Goal: Task Accomplishment & Management: Manage account settings

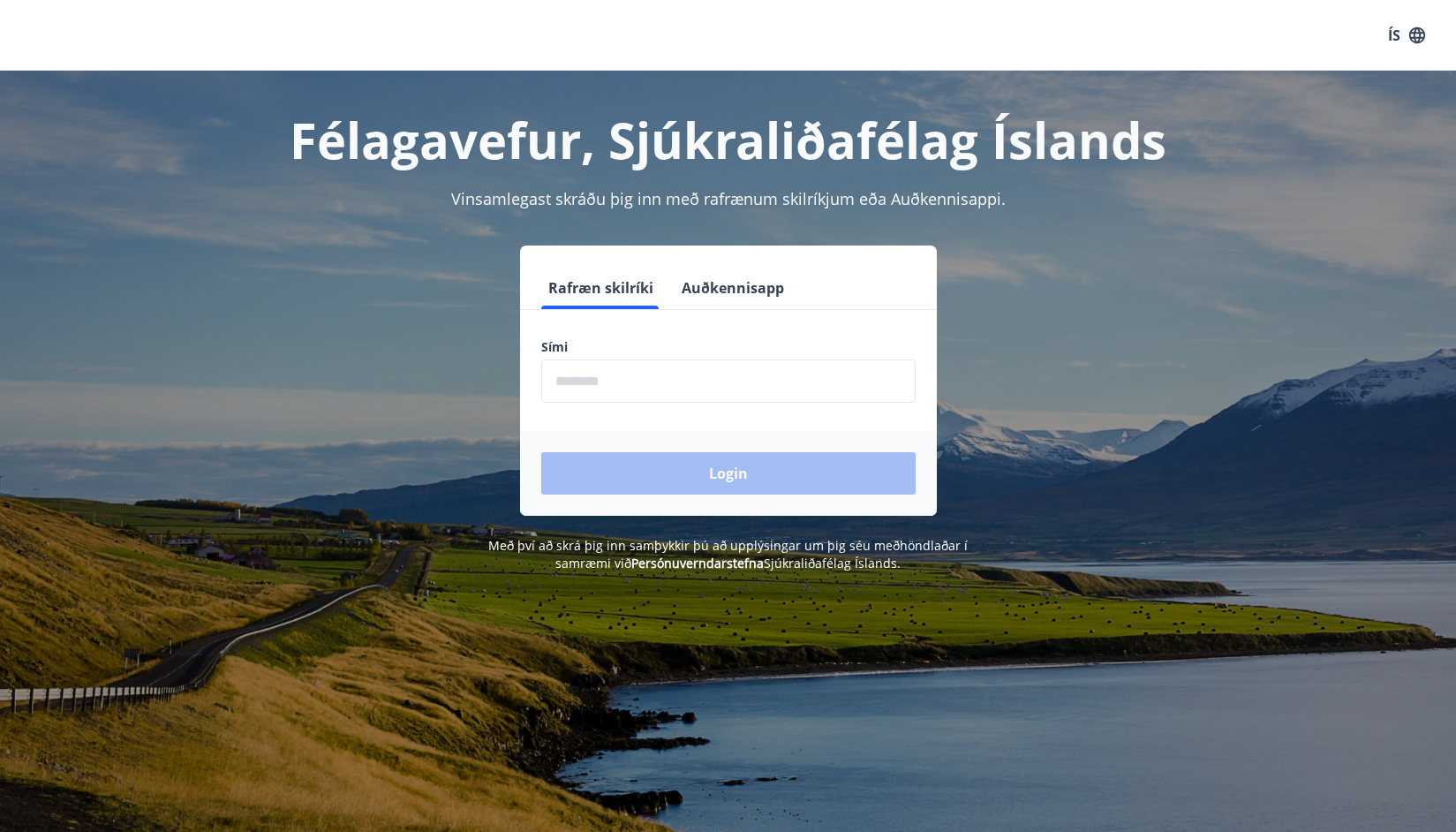
click at [599, 381] on input "phone" at bounding box center [728, 380] width 374 height 43
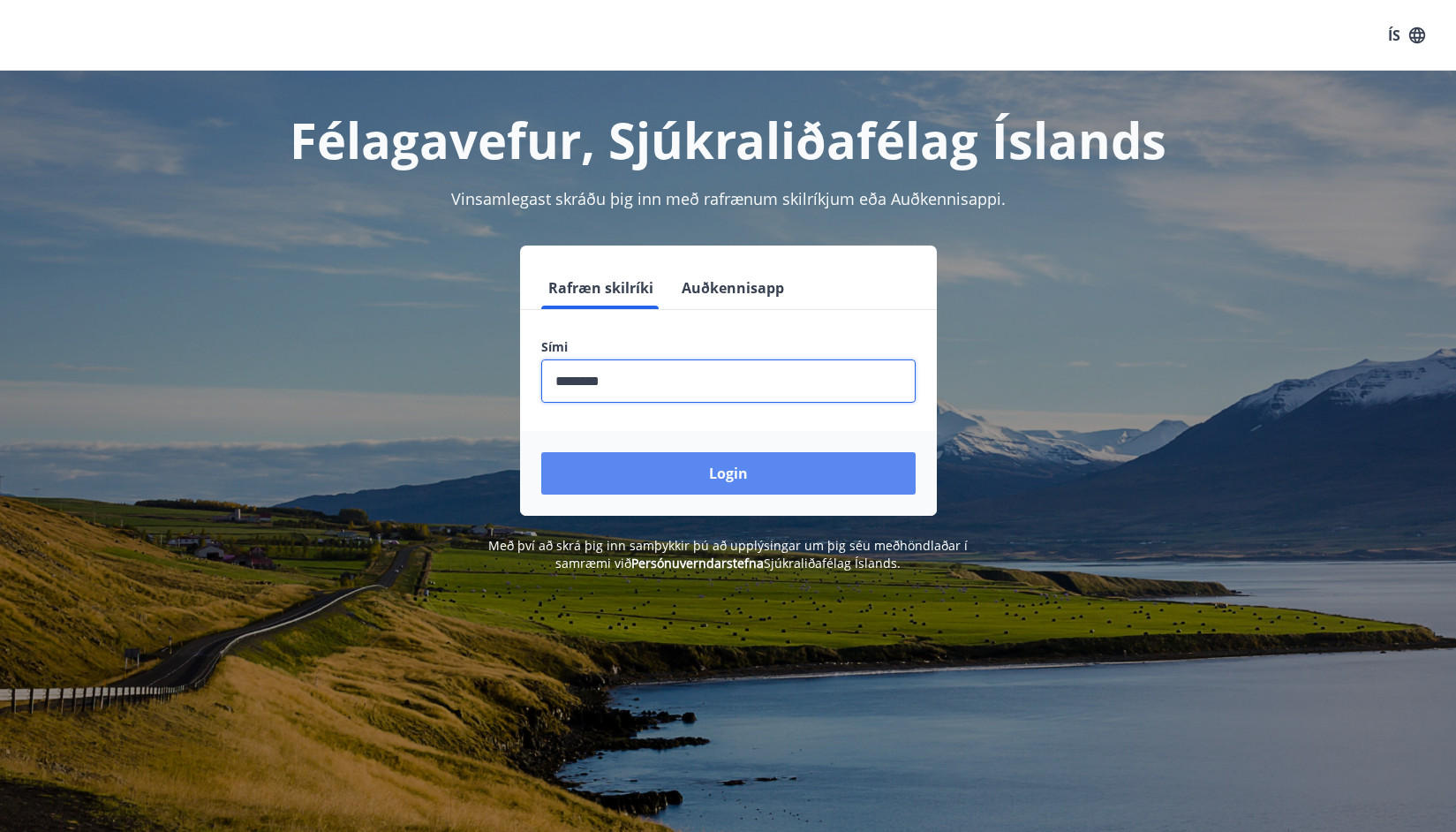
type input "********"
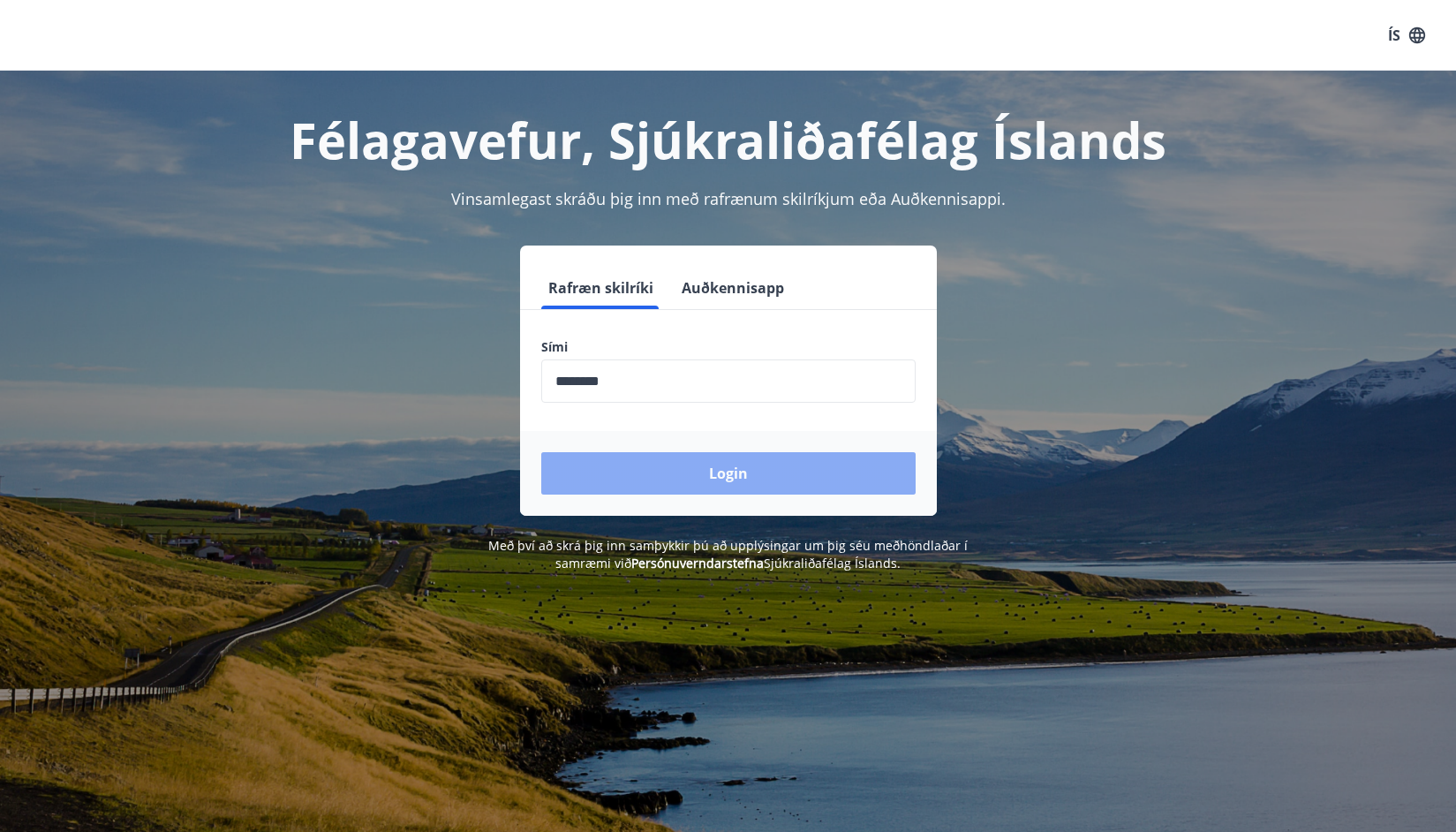
click at [692, 468] on button "Login" at bounding box center [728, 473] width 374 height 42
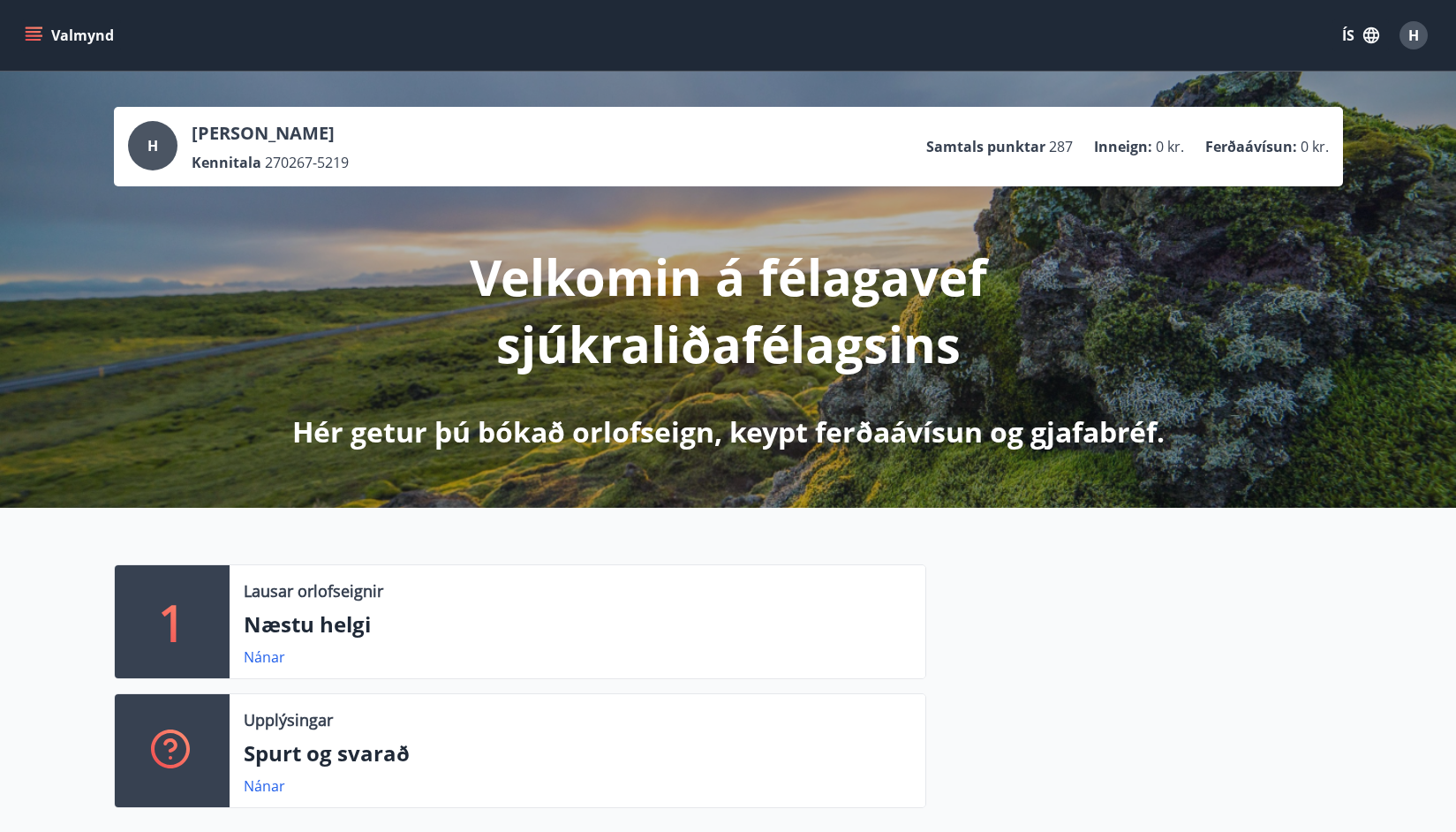
scroll to position [1, 0]
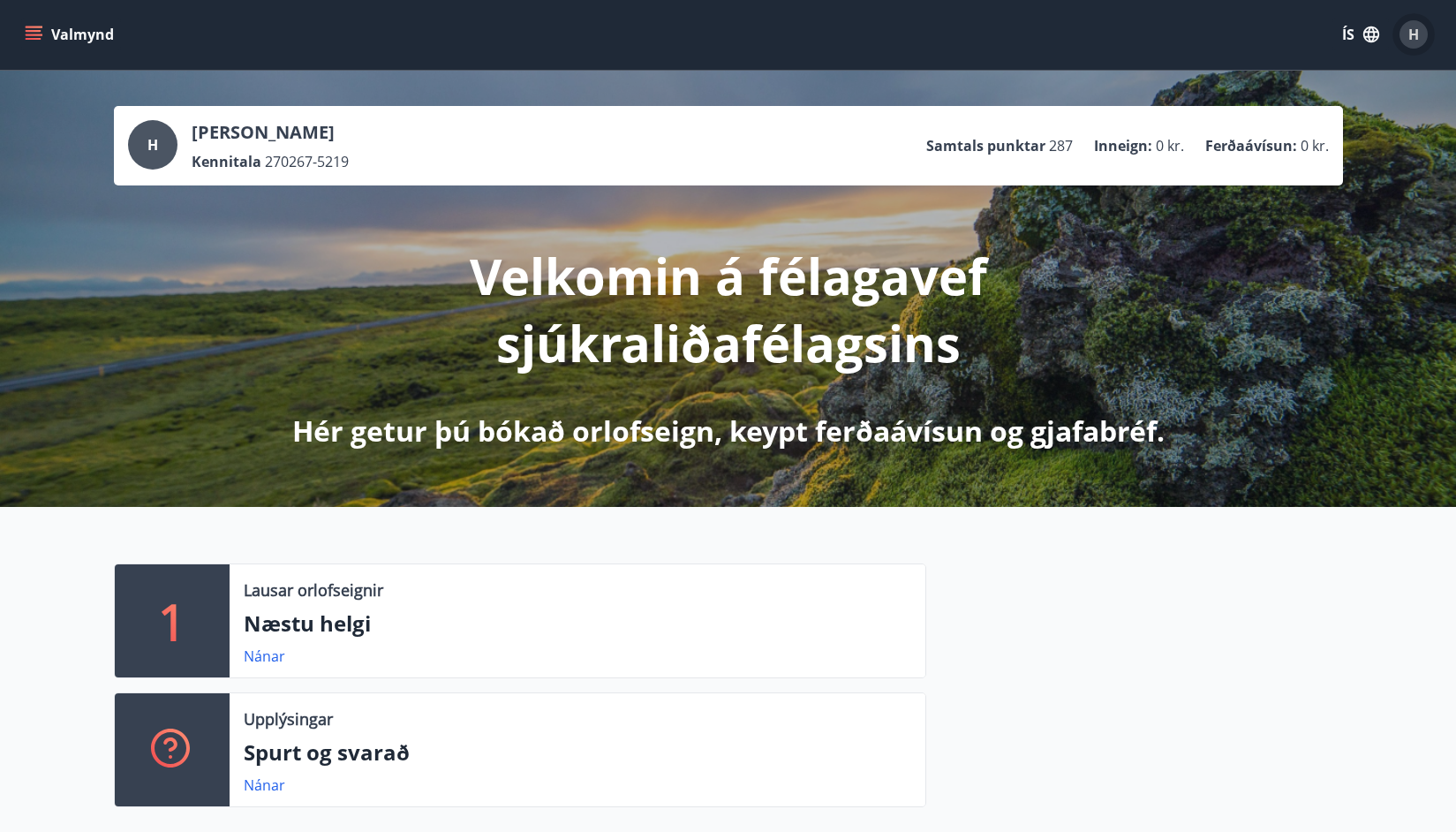
click at [1413, 38] on span "H" at bounding box center [1414, 34] width 11 height 19
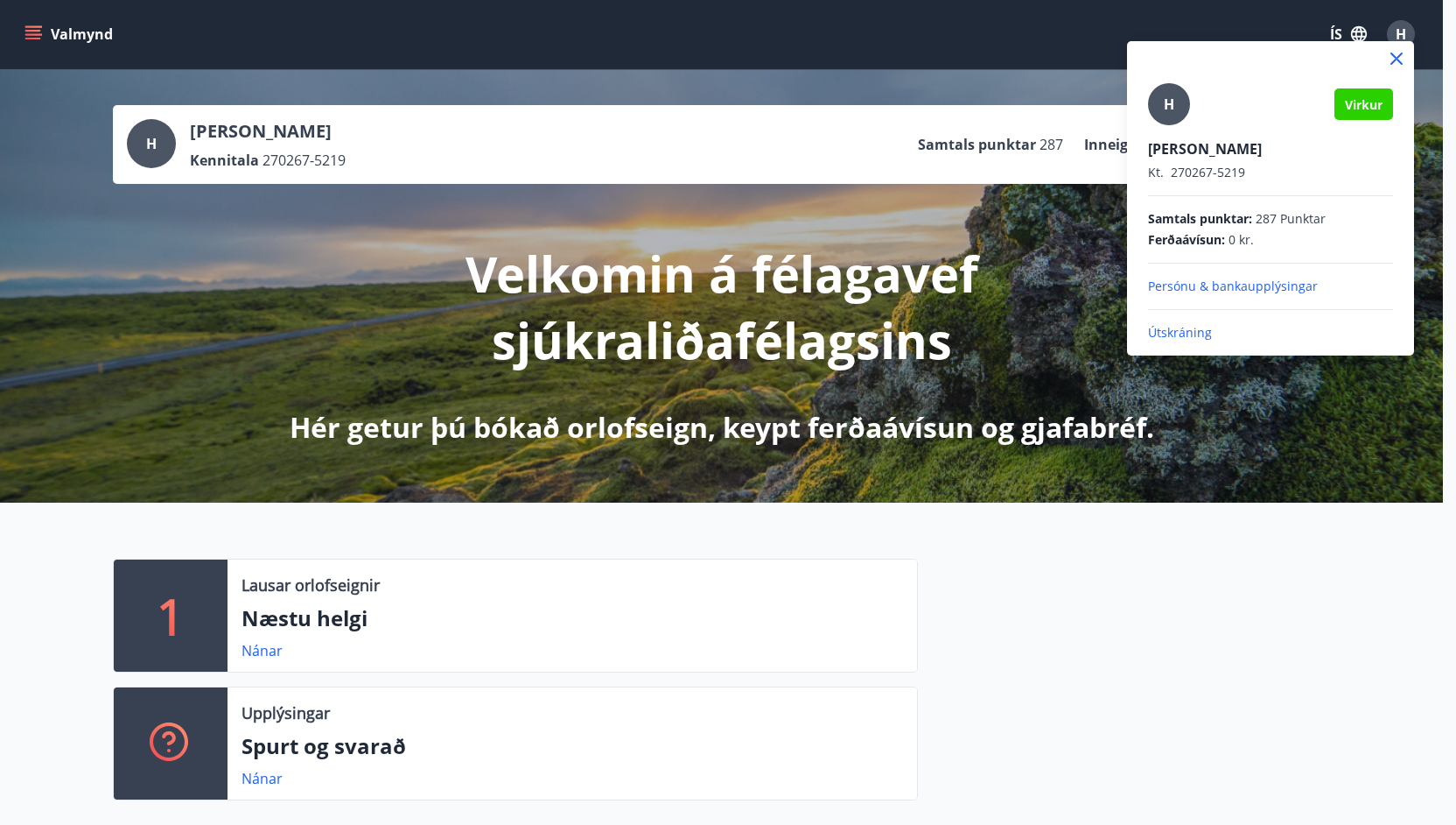
click at [1402, 38] on div at bounding box center [728, 412] width 1456 height 825
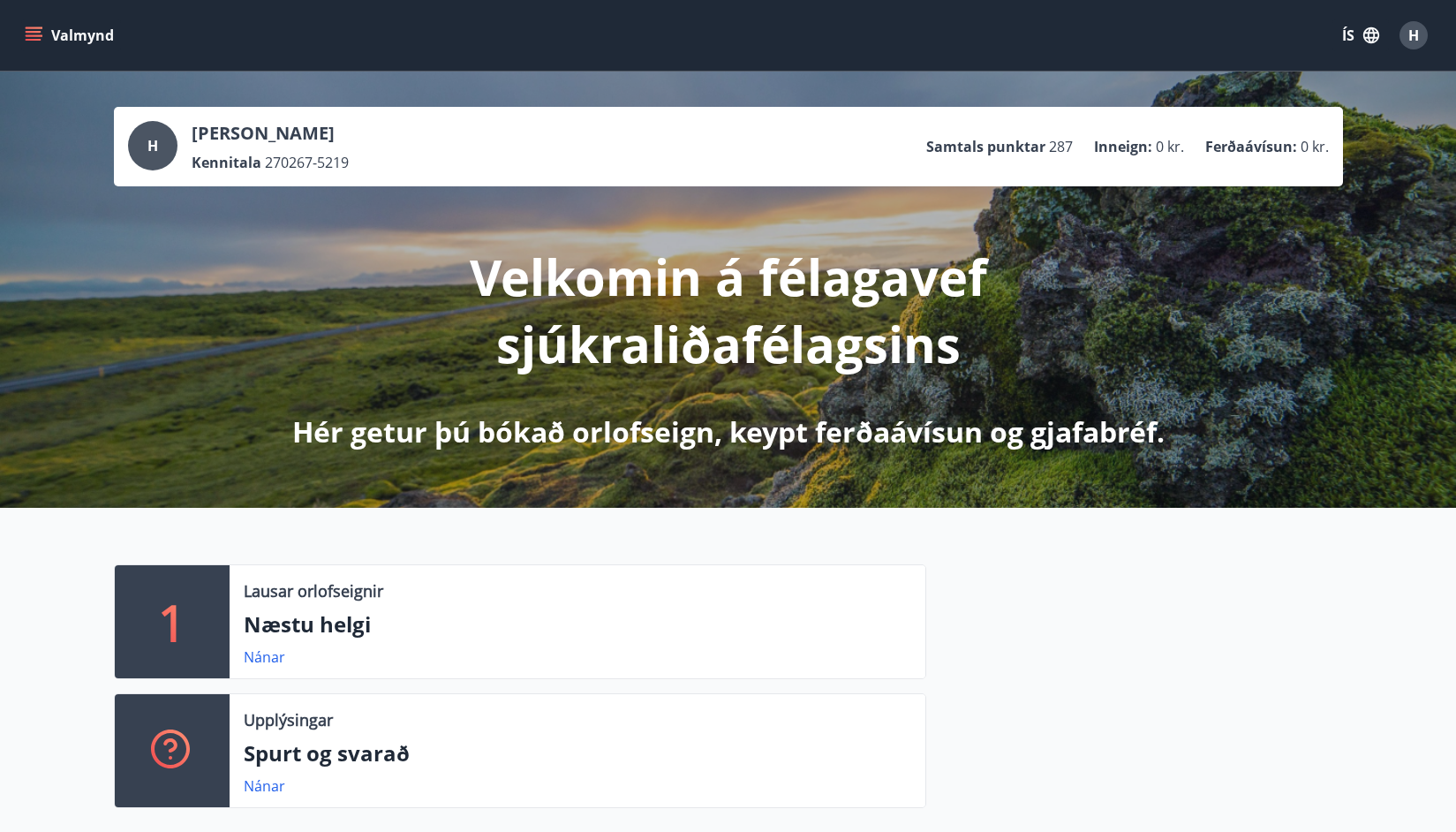
scroll to position [0, 0]
click at [102, 32] on button "Valmynd" at bounding box center [70, 35] width 99 height 32
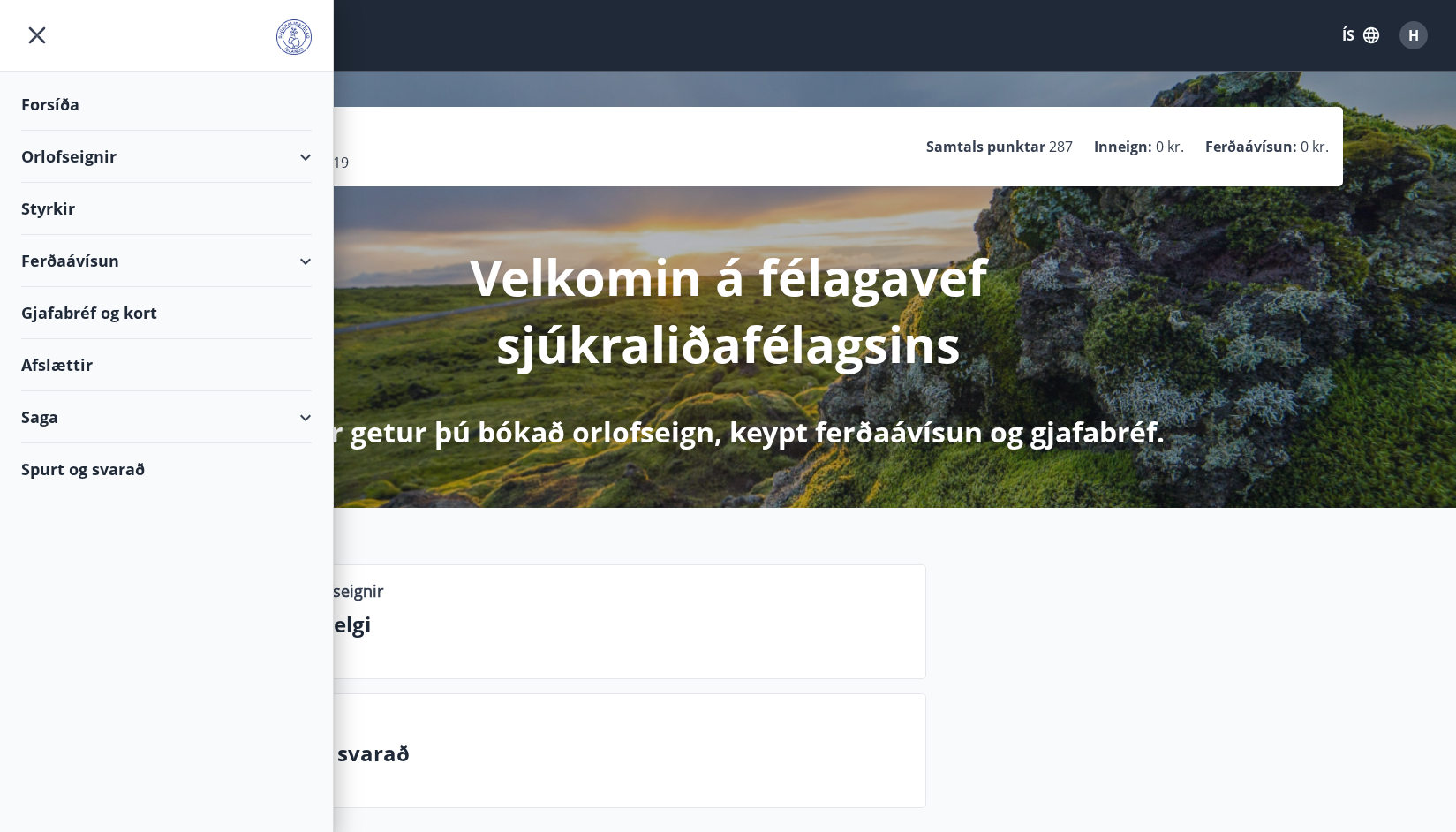
click at [59, 109] on div "Forsíða" at bounding box center [166, 104] width 290 height 52
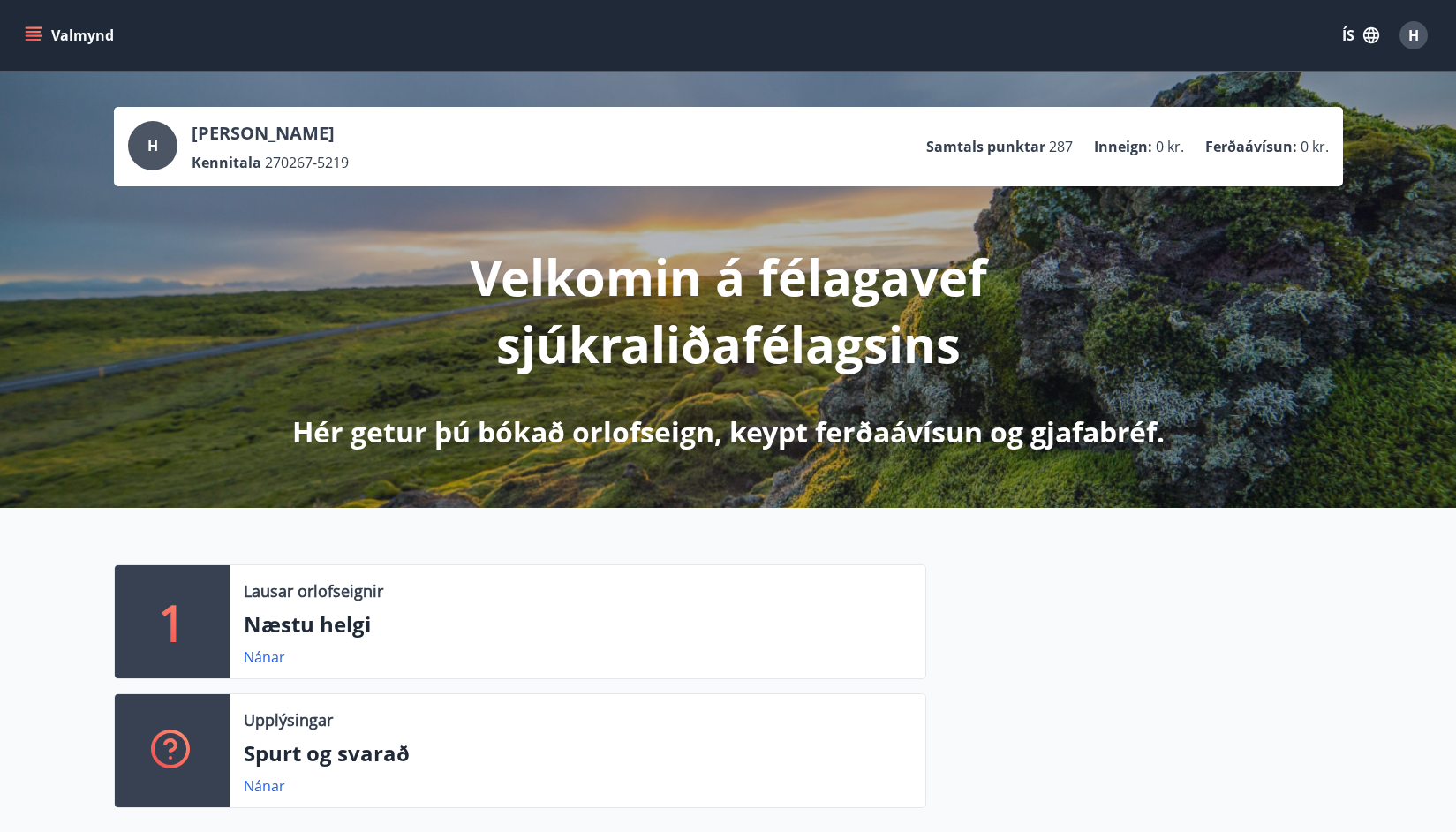
click at [38, 41] on icon "menu" at bounding box center [33, 35] width 17 height 17
drag, startPoint x: 1151, startPoint y: 51, endPoint x: 1176, endPoint y: 93, distance: 48.9
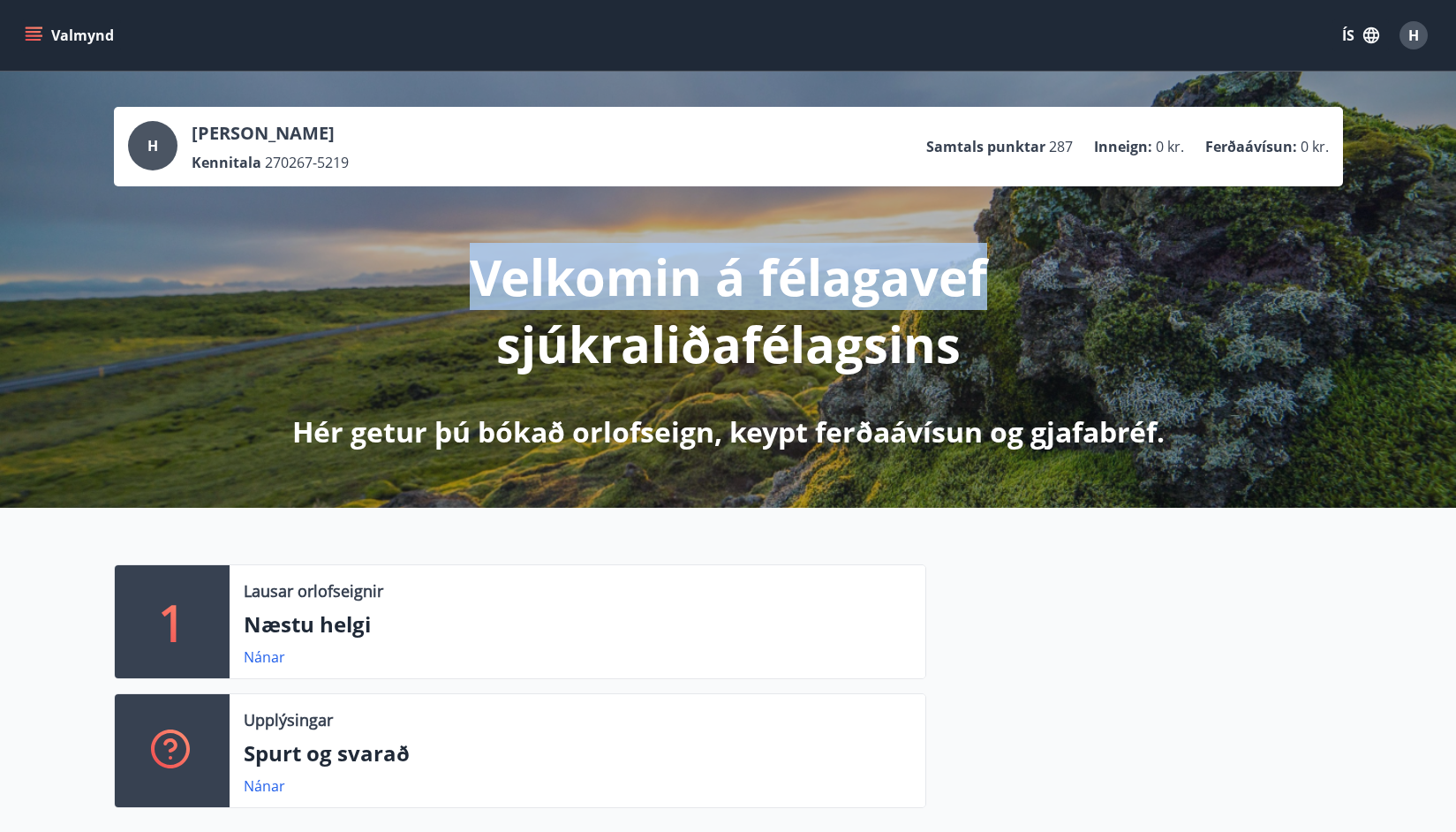
drag, startPoint x: 1450, startPoint y: 197, endPoint x: 1403, endPoint y: 295, distance: 108.7
click at [1395, 299] on div "H Helma H Gunnarsdóttir Kennitala 270267-5219 Samtals punktar 287 Inneign : 0 k…" at bounding box center [728, 289] width 1456 height 436
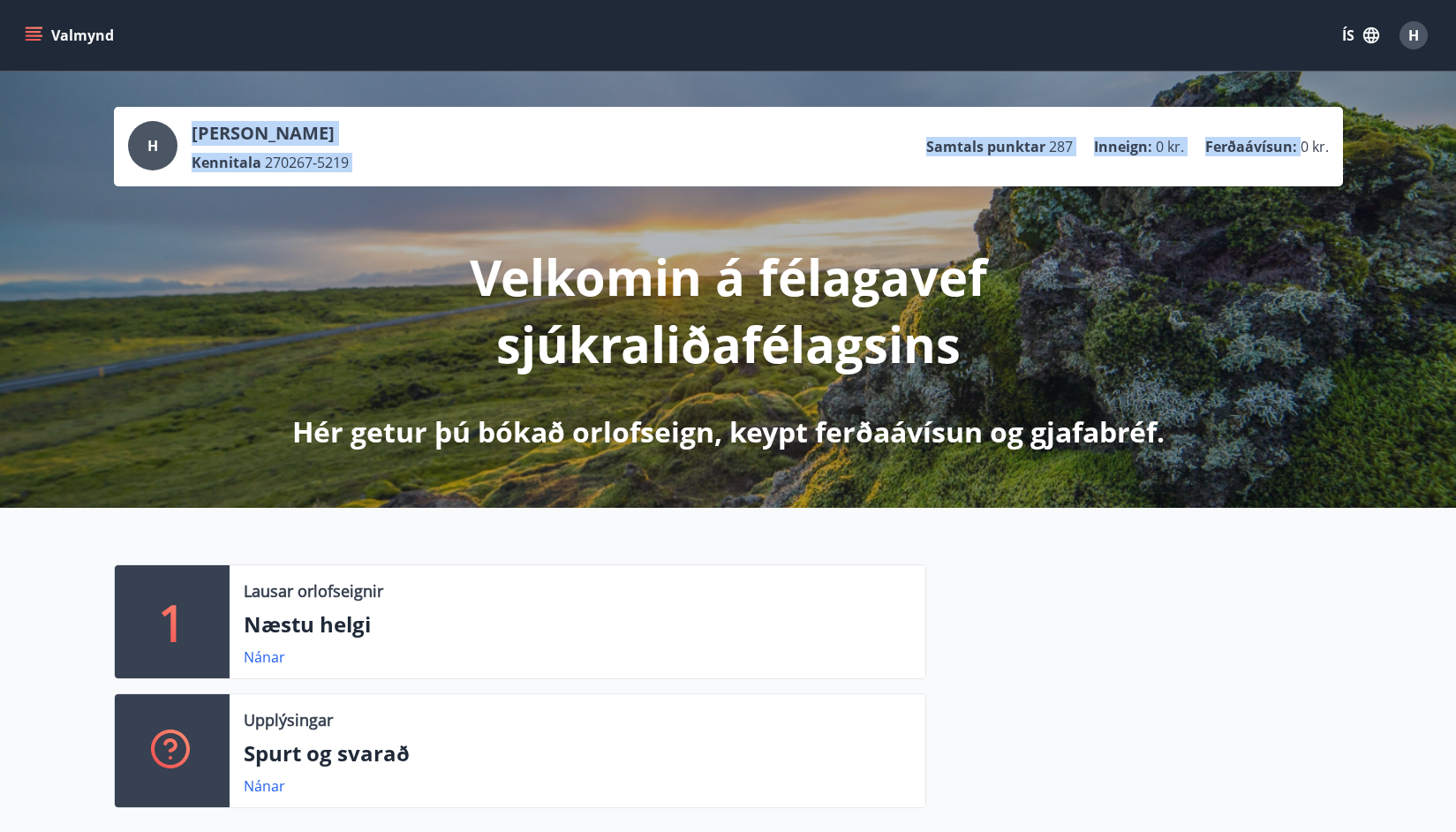
drag, startPoint x: 1445, startPoint y: 48, endPoint x: 1442, endPoint y: 73, distance: 25.2
click at [1414, 37] on span "H" at bounding box center [1414, 35] width 11 height 19
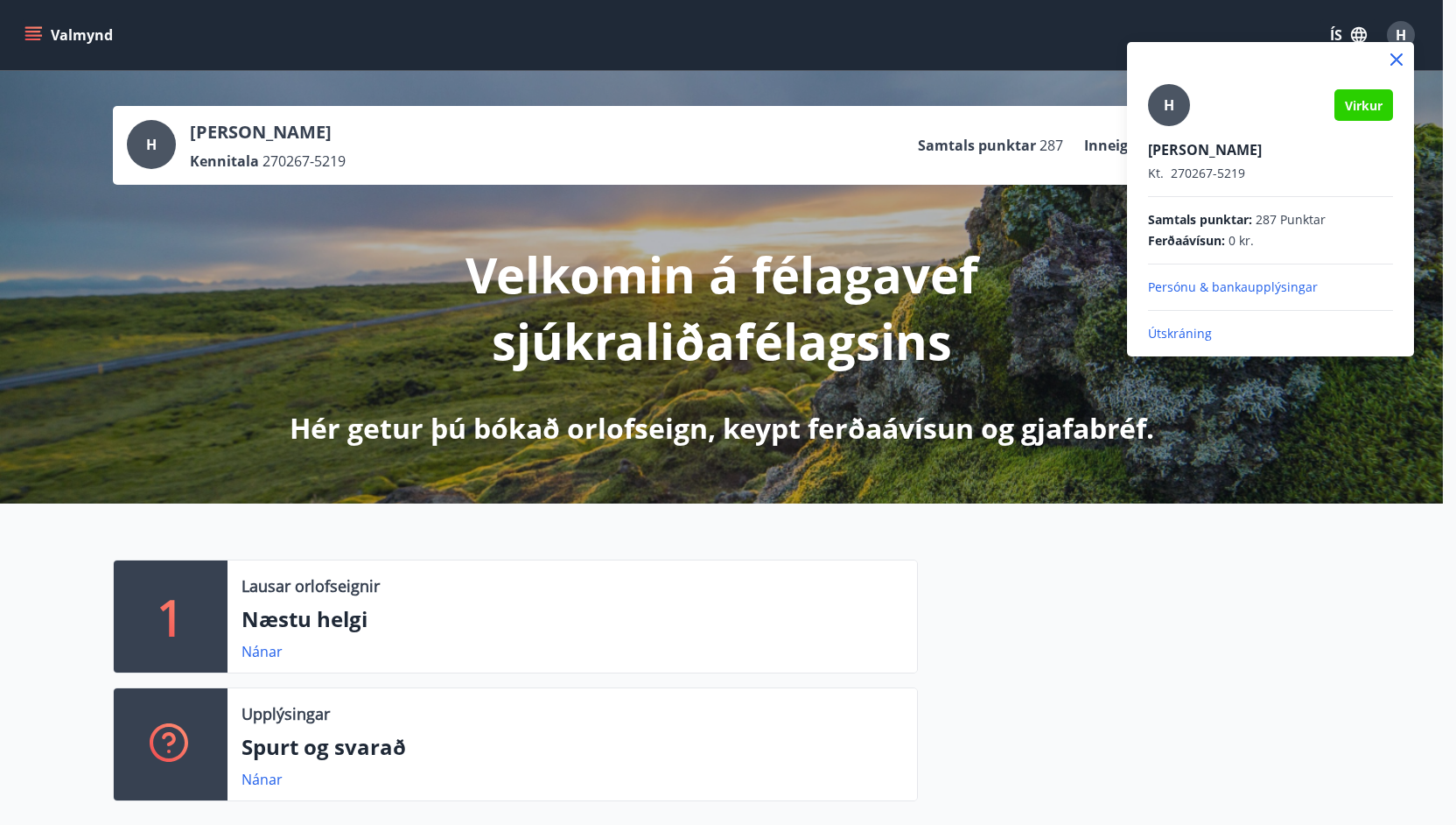
click at [1172, 101] on span "H" at bounding box center [1169, 104] width 11 height 19
click at [1172, 128] on input "H" at bounding box center [1267, 138] width 238 height 18
click at [1168, 289] on p "Persónu & bankaupplýsingar" at bounding box center [1271, 287] width 245 height 17
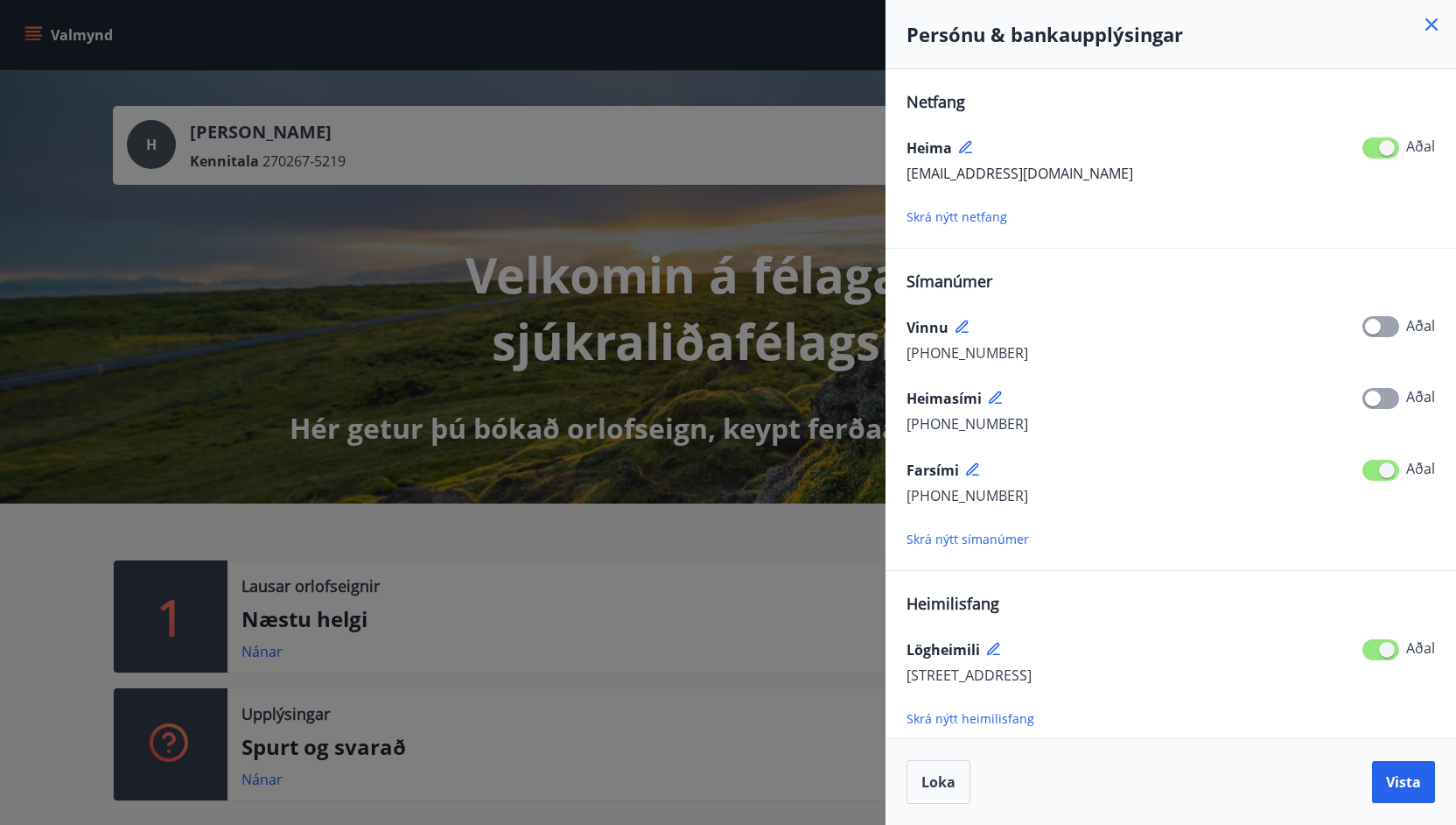
click at [1435, 28] on icon at bounding box center [1432, 24] width 13 height 13
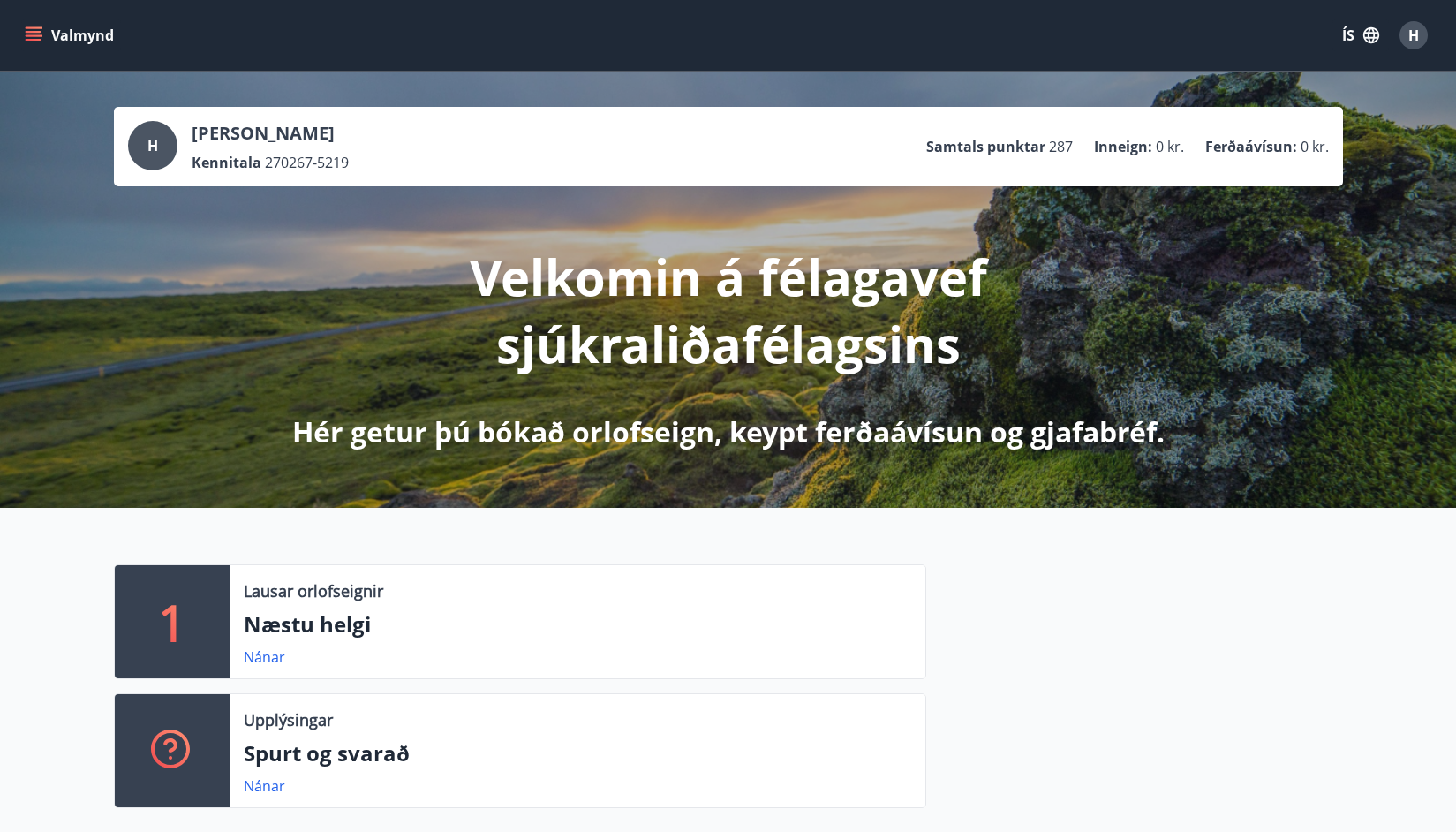
scroll to position [-1, 0]
click at [1417, 45] on div "H" at bounding box center [1413, 35] width 28 height 28
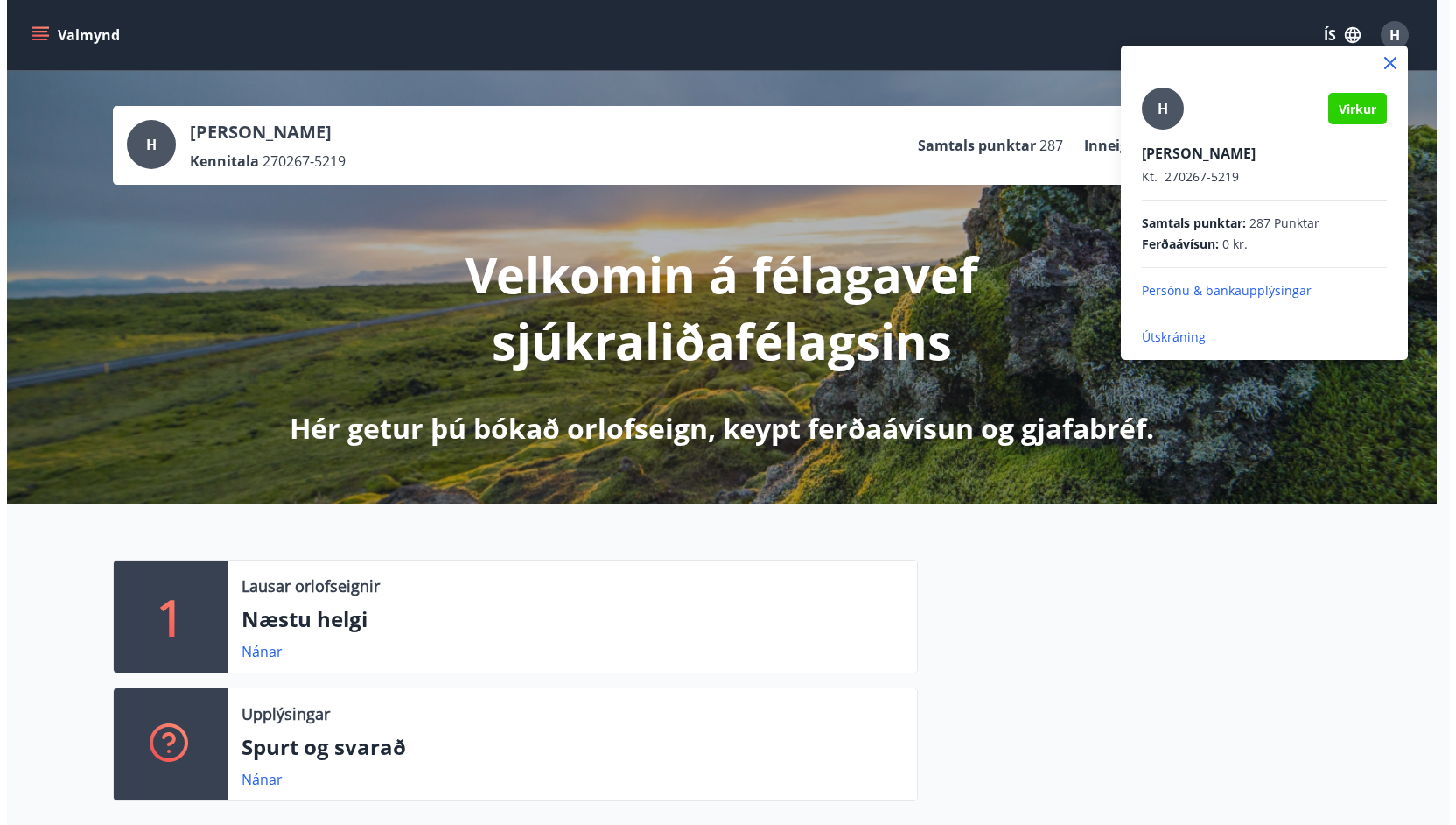
scroll to position [-4, 1]
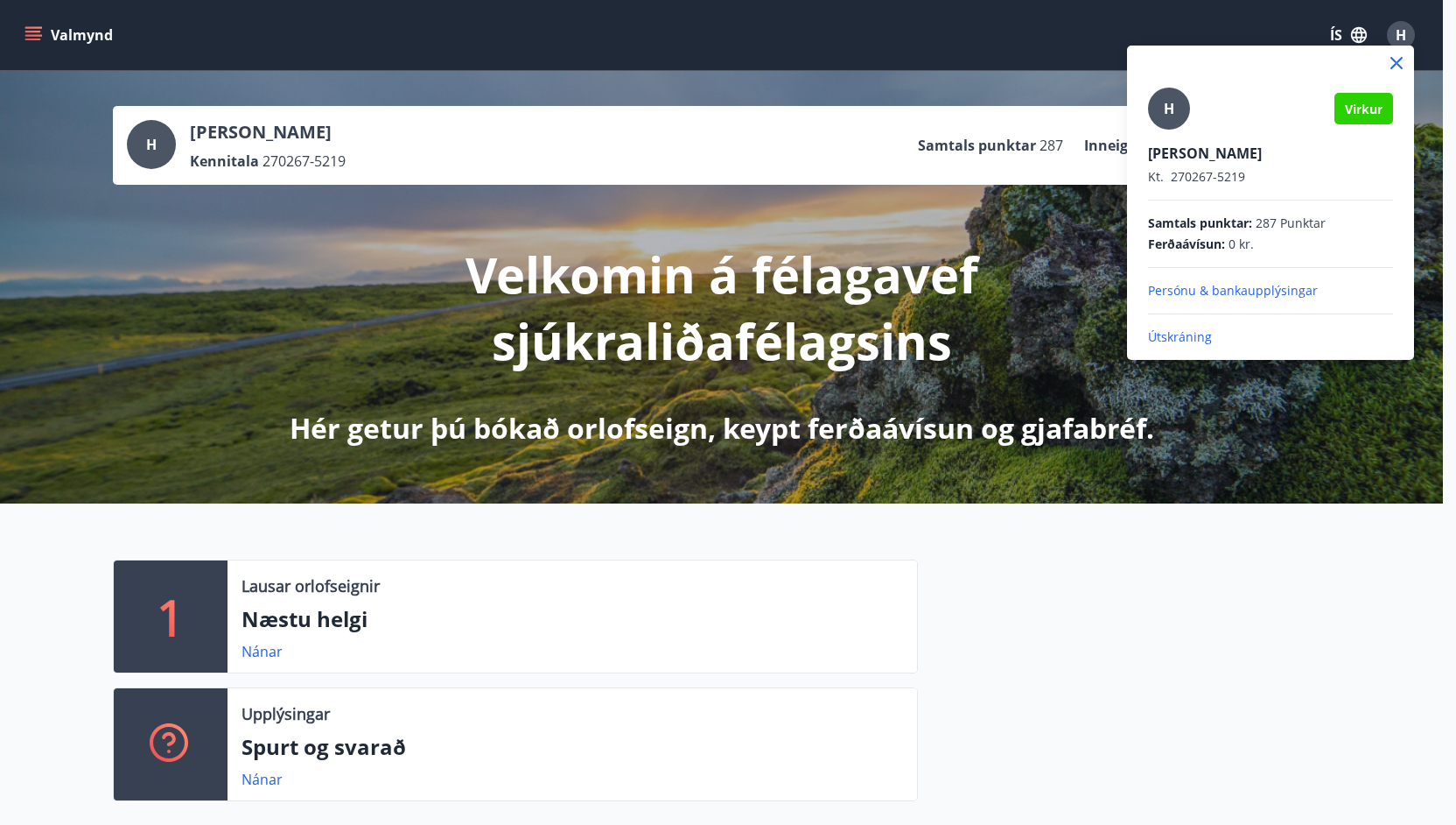
click at [1186, 341] on p "Útskráning" at bounding box center [1271, 337] width 245 height 17
